Goal: Navigation & Orientation: Find specific page/section

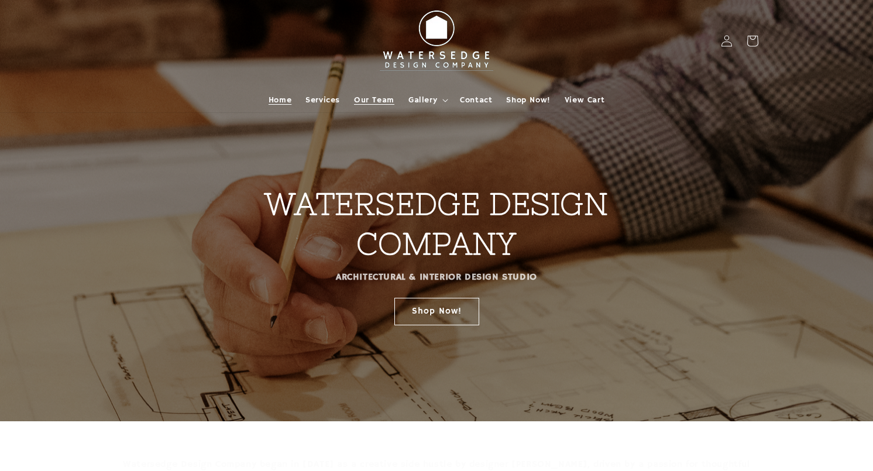
click at [370, 98] on span "Our Team" at bounding box center [374, 100] width 40 height 11
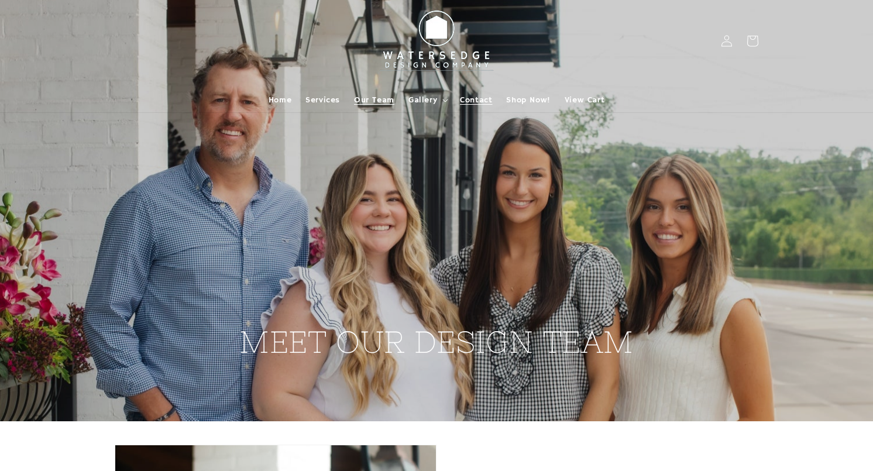
click at [476, 98] on span "Contact" at bounding box center [476, 100] width 32 height 11
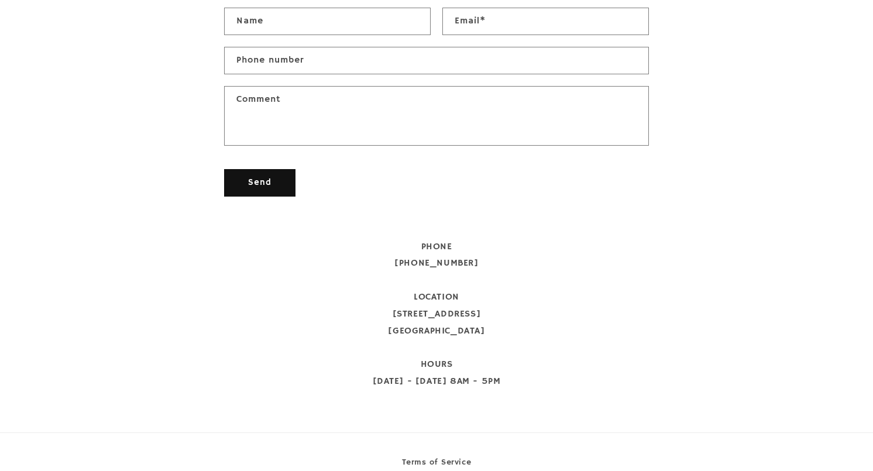
scroll to position [635, 0]
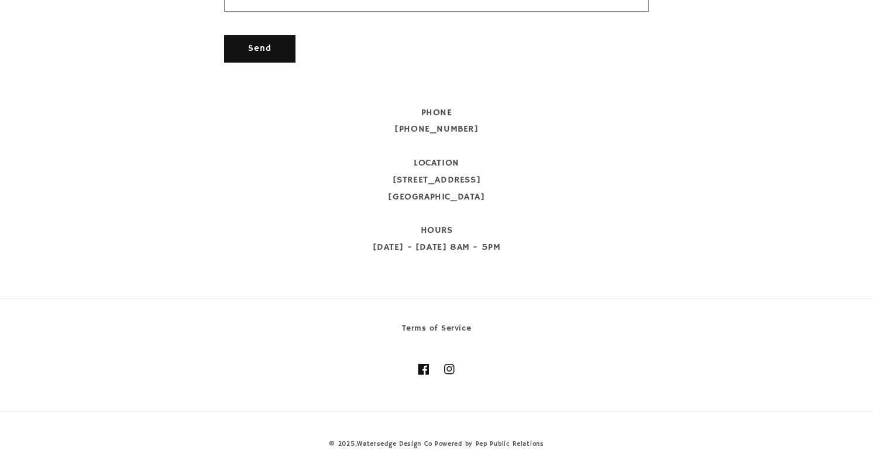
click at [424, 368] on icon at bounding box center [423, 369] width 11 height 11
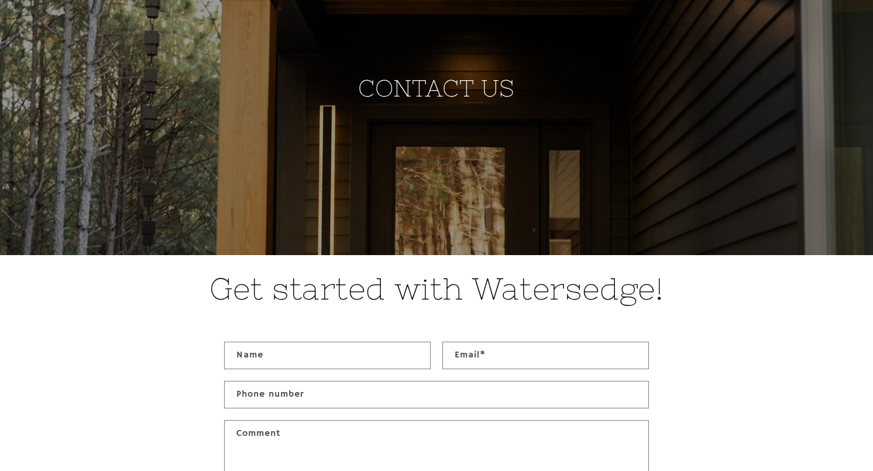
scroll to position [0, 0]
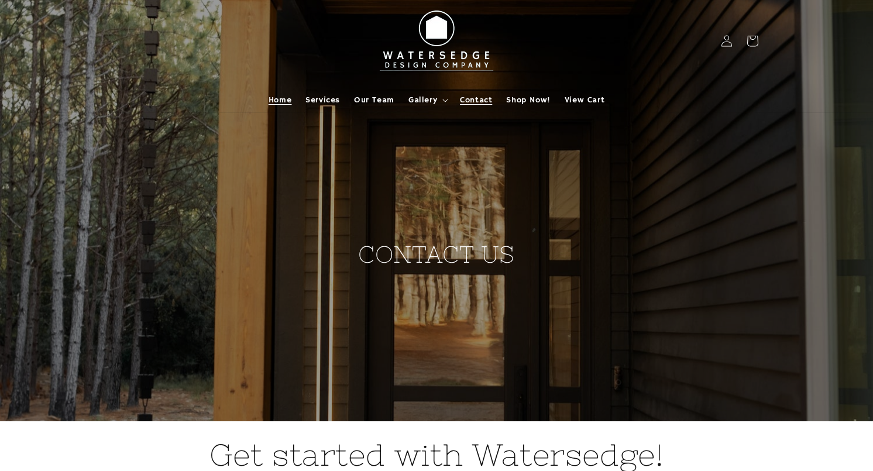
click at [289, 100] on span "Home" at bounding box center [280, 100] width 23 height 11
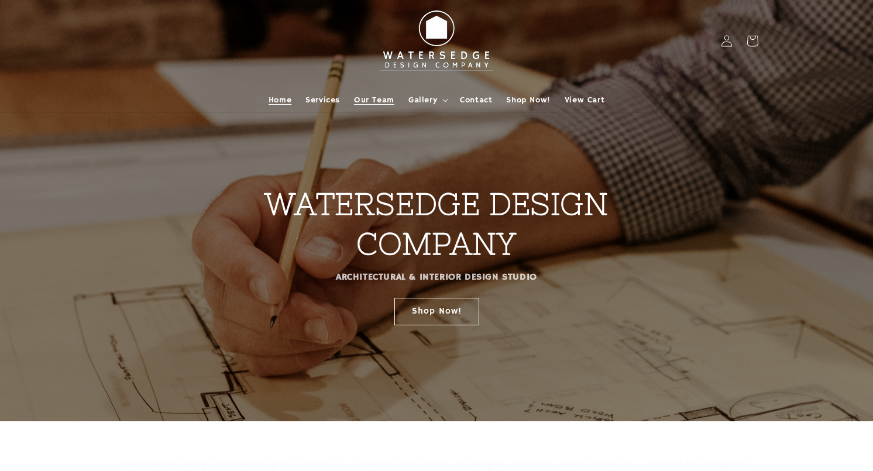
click at [368, 97] on span "Our Team" at bounding box center [374, 100] width 40 height 11
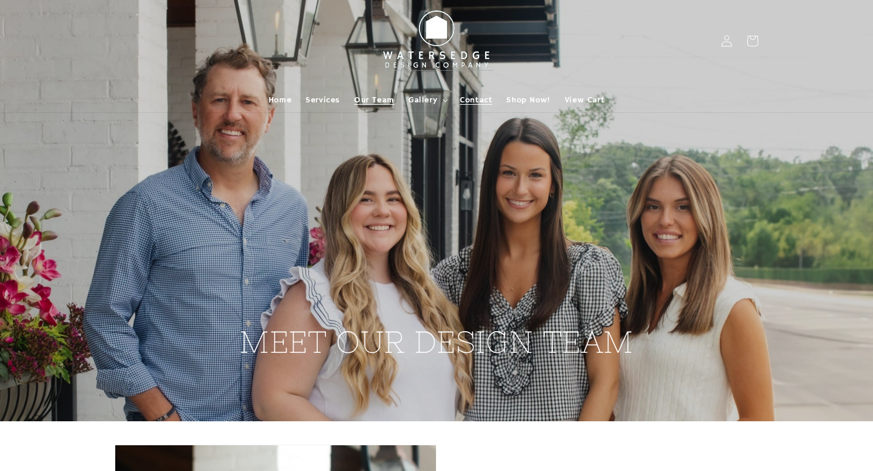
click at [462, 97] on span "Contact" at bounding box center [476, 100] width 32 height 11
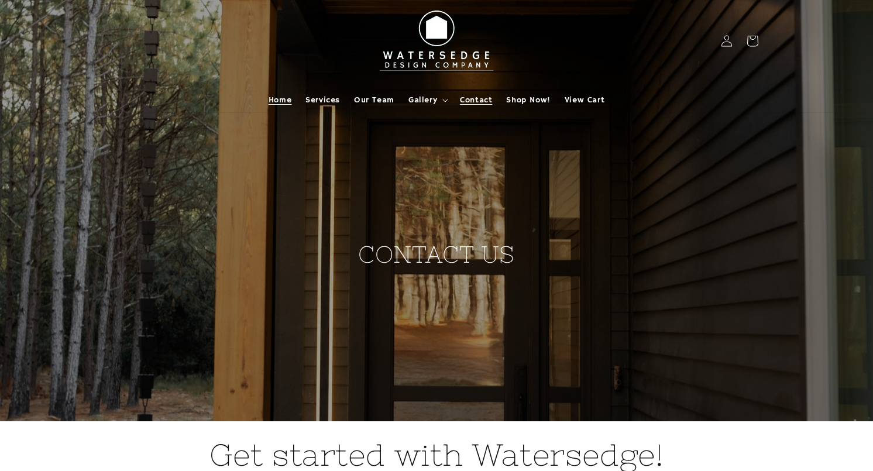
click at [284, 101] on span "Home" at bounding box center [280, 100] width 23 height 11
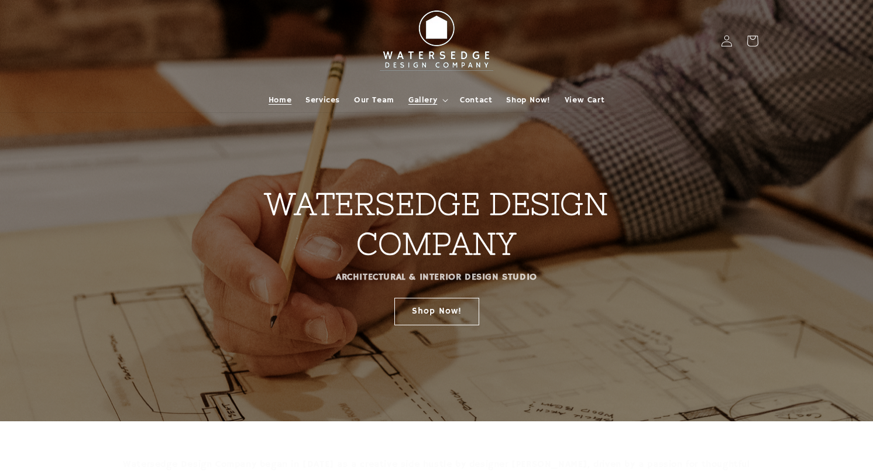
click at [420, 96] on span "Gallery" at bounding box center [422, 100] width 29 height 11
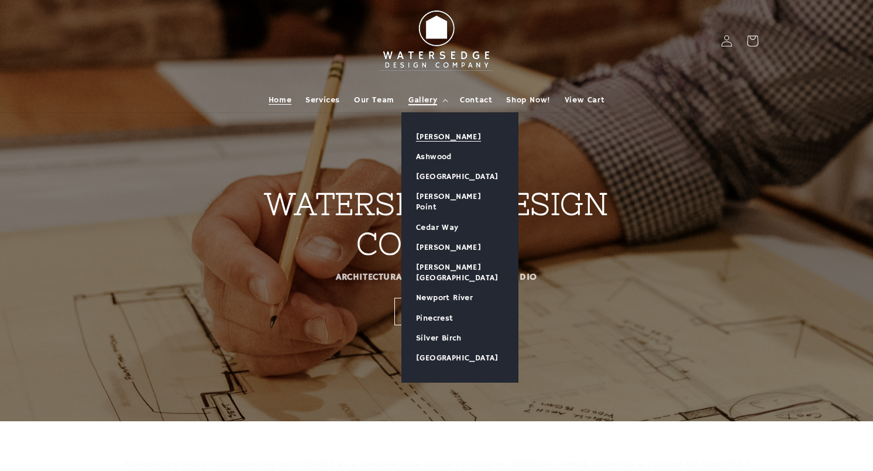
click at [442, 138] on link "[PERSON_NAME]" at bounding box center [460, 137] width 116 height 20
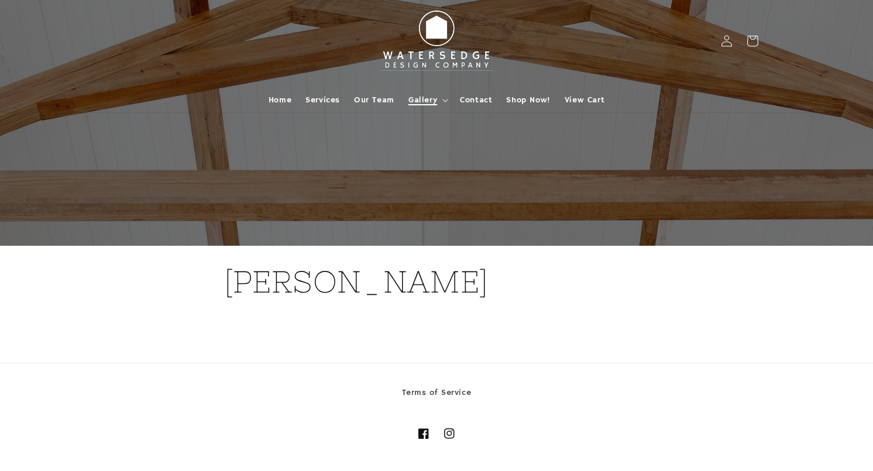
click at [416, 94] on summary "Gallery" at bounding box center [427, 100] width 52 height 25
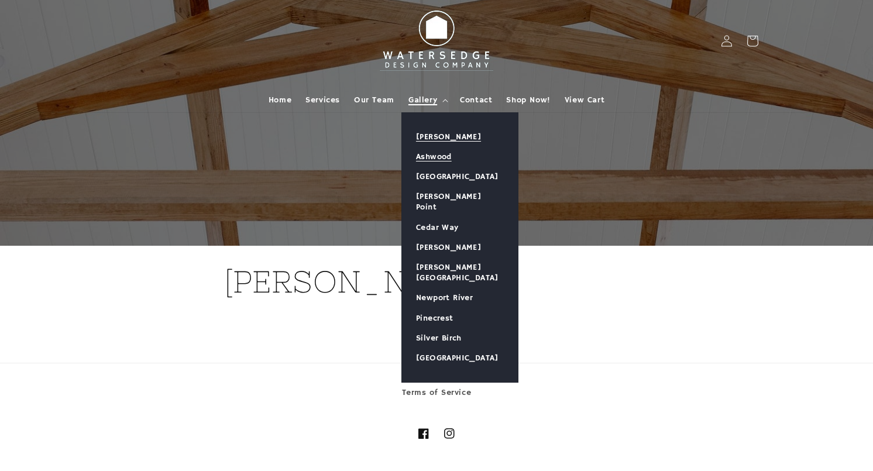
click at [443, 160] on link "Ashwood" at bounding box center [460, 157] width 116 height 20
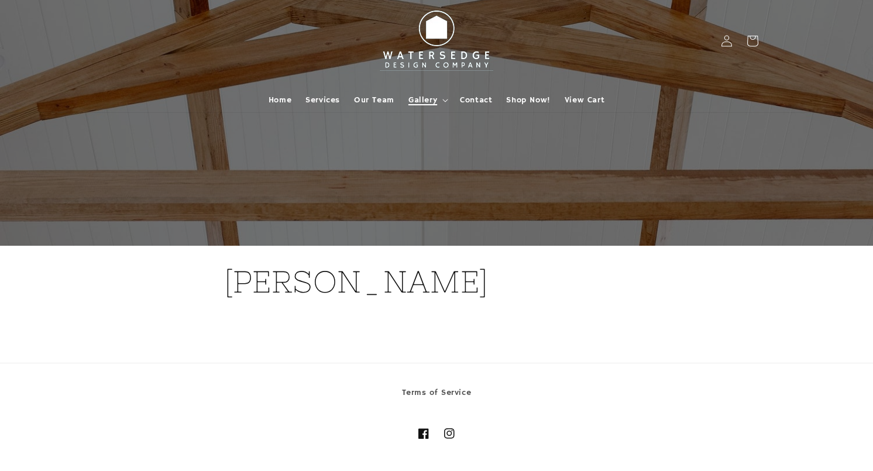
click at [427, 99] on span "Gallery" at bounding box center [422, 100] width 29 height 11
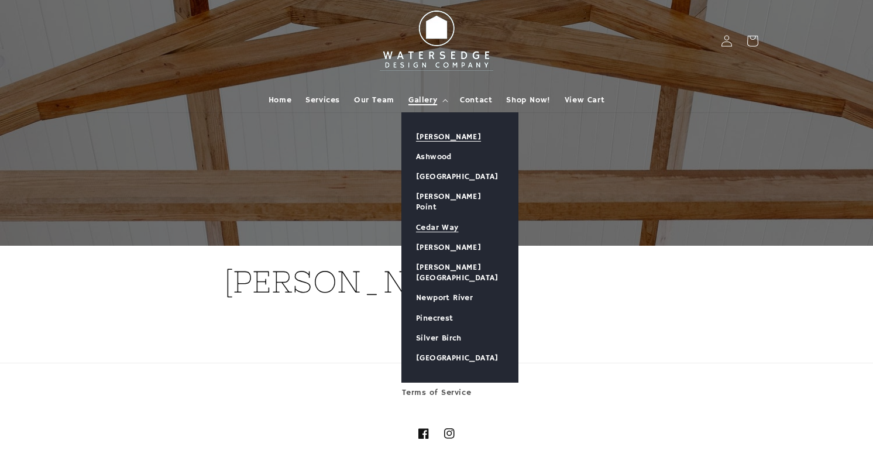
click at [439, 218] on link "Cedar Way" at bounding box center [460, 228] width 116 height 20
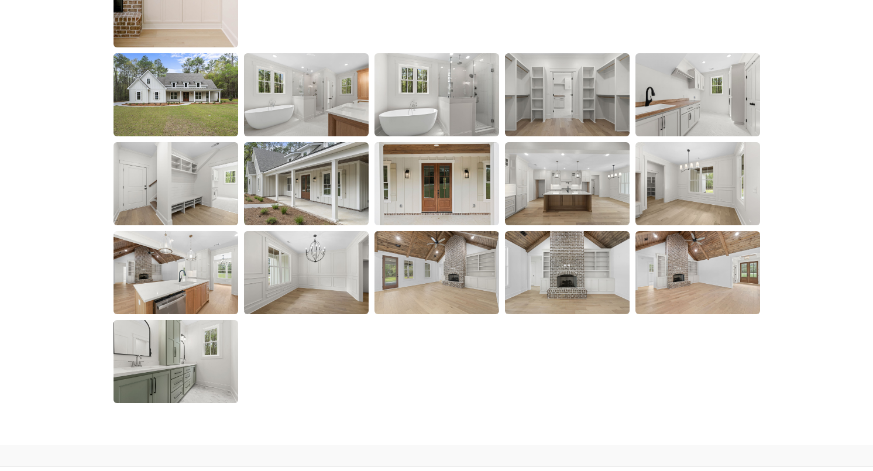
scroll to position [1783, 0]
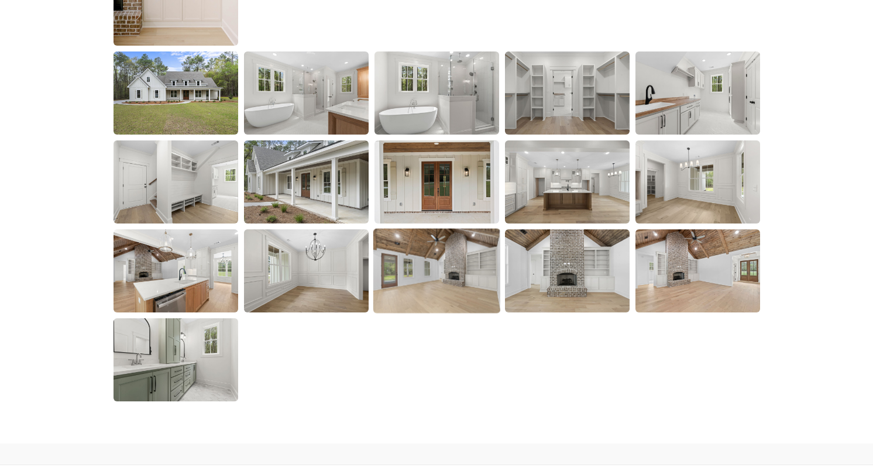
click at [432, 258] on img at bounding box center [436, 270] width 127 height 85
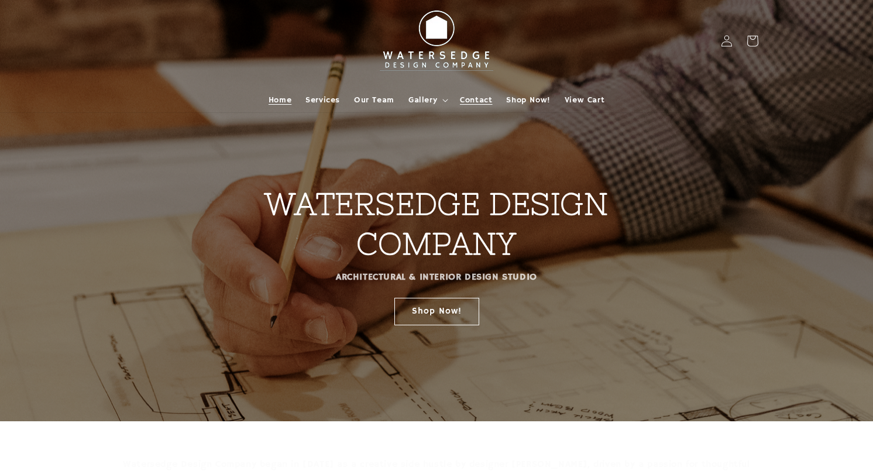
click at [483, 97] on span "Contact" at bounding box center [476, 100] width 32 height 11
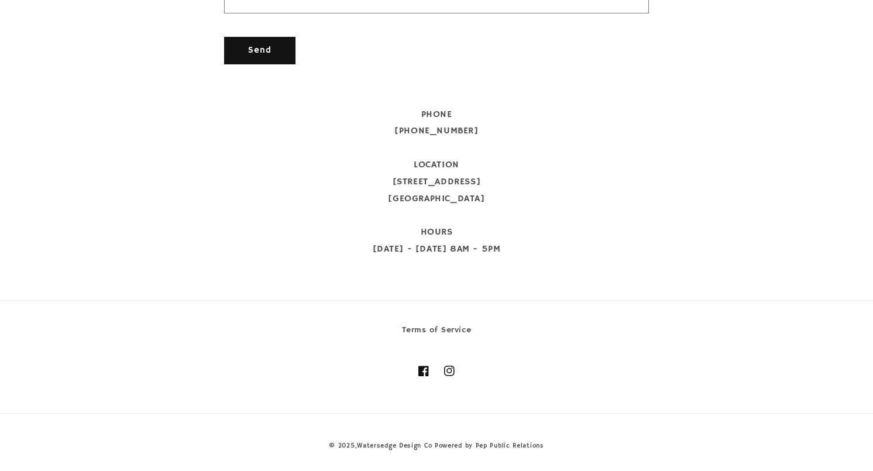
scroll to position [635, 0]
click at [421, 370] on icon at bounding box center [423, 369] width 11 height 11
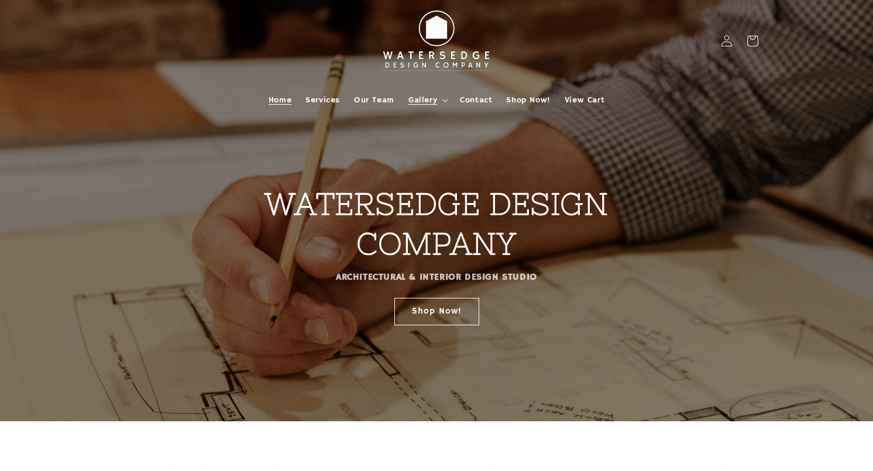
click at [429, 98] on span "Gallery" at bounding box center [422, 100] width 29 height 11
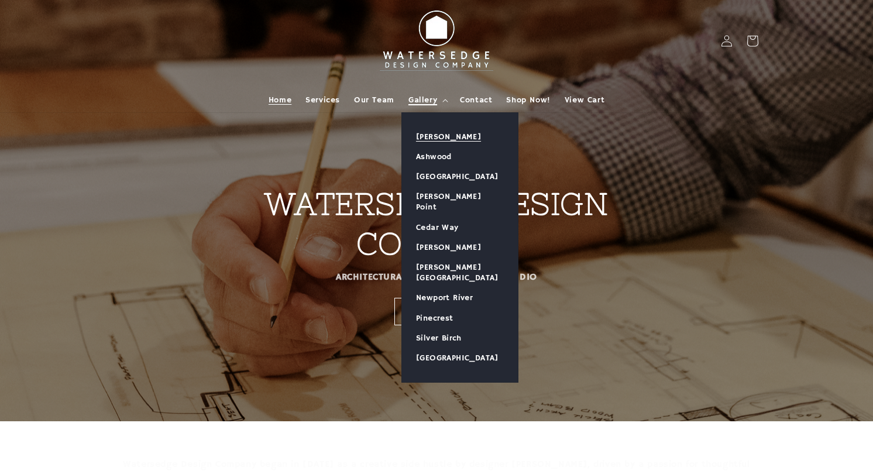
click at [435, 140] on link "[PERSON_NAME]" at bounding box center [460, 137] width 116 height 20
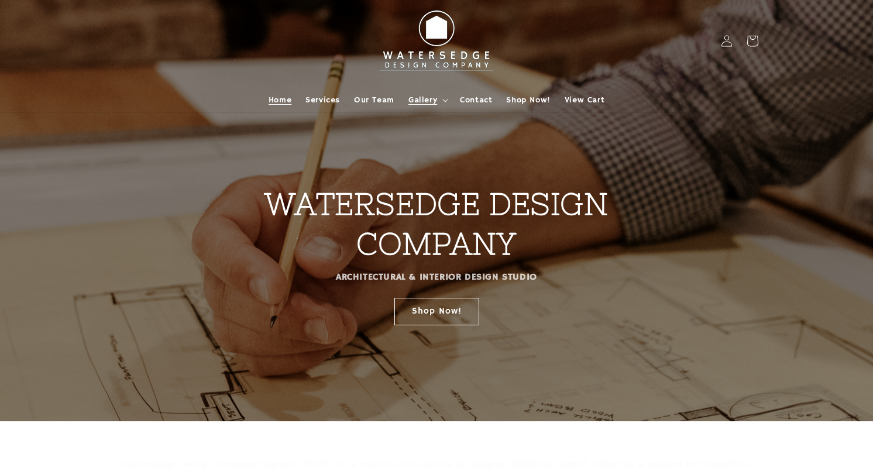
click at [421, 101] on span "Gallery" at bounding box center [422, 100] width 29 height 11
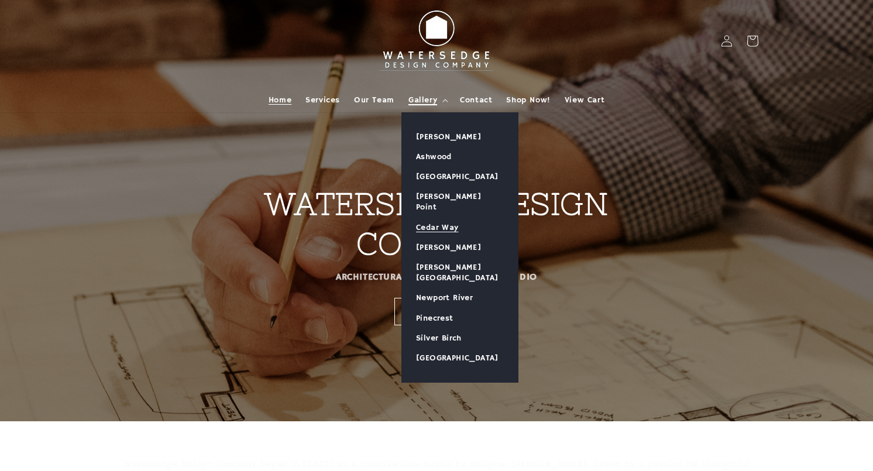
click at [441, 218] on link "Cedar Way" at bounding box center [460, 228] width 116 height 20
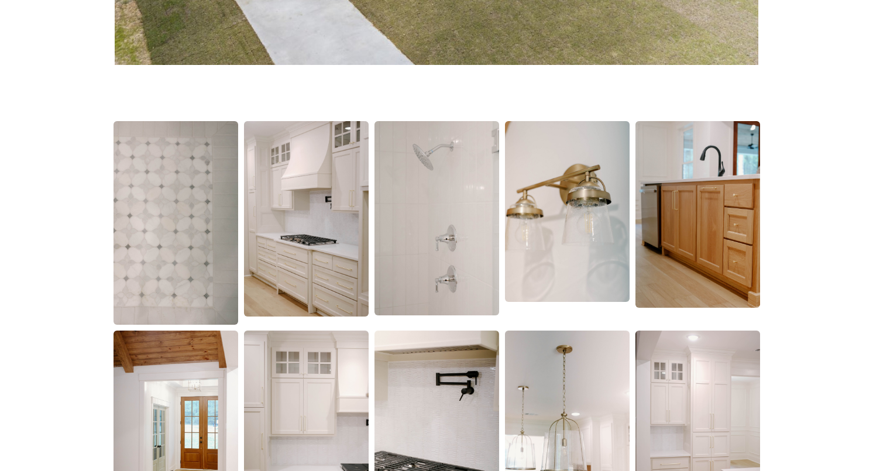
scroll to position [998, 0]
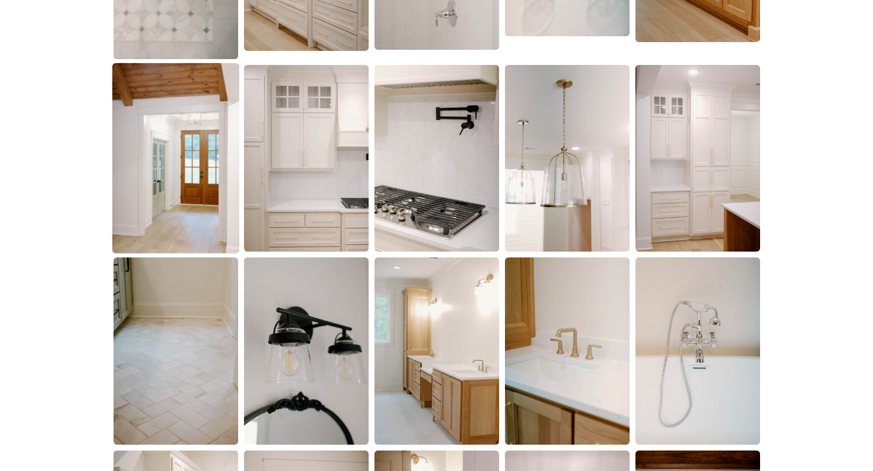
click at [179, 116] on img at bounding box center [175, 158] width 127 height 191
